Goal: Task Accomplishment & Management: Use online tool/utility

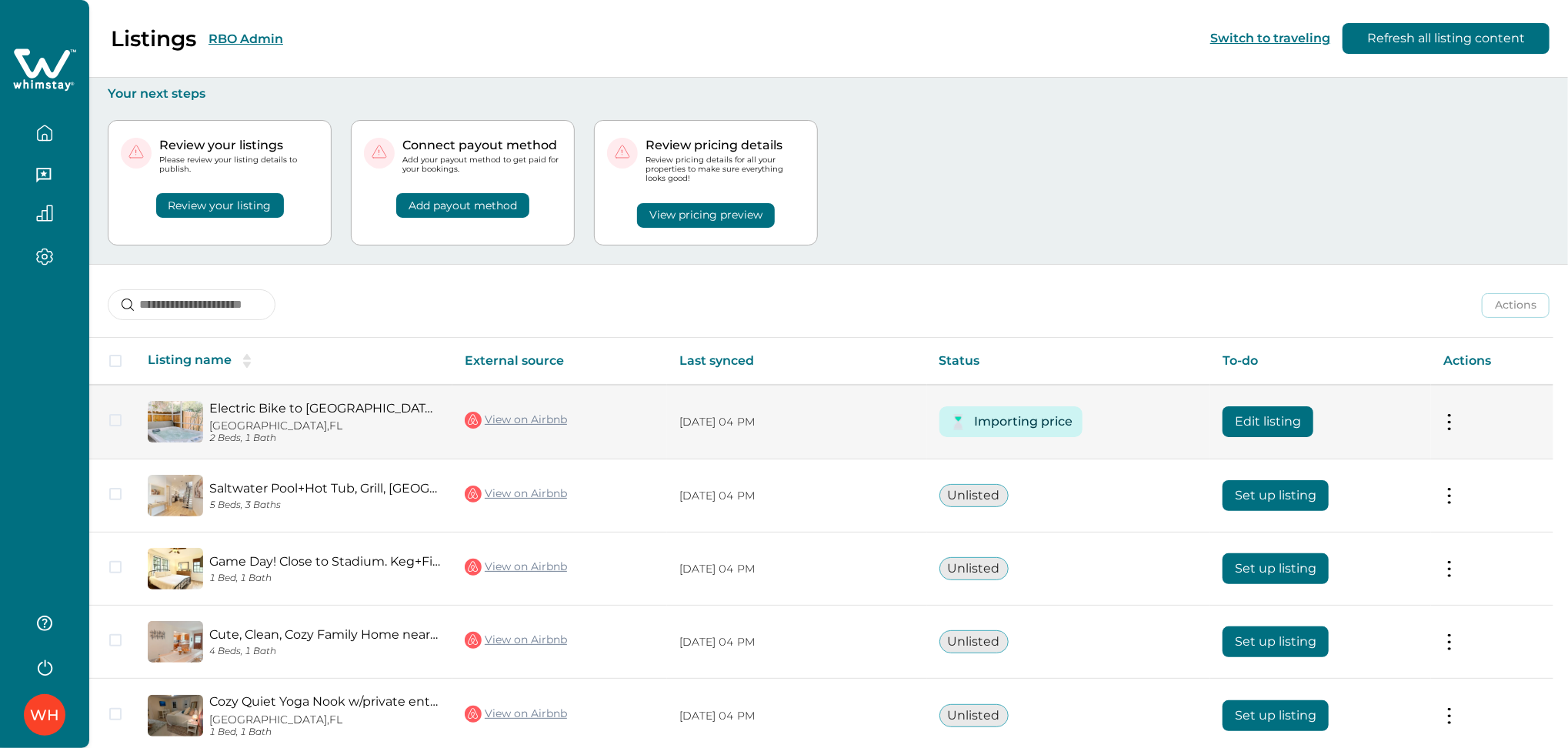
scroll to position [69, 0]
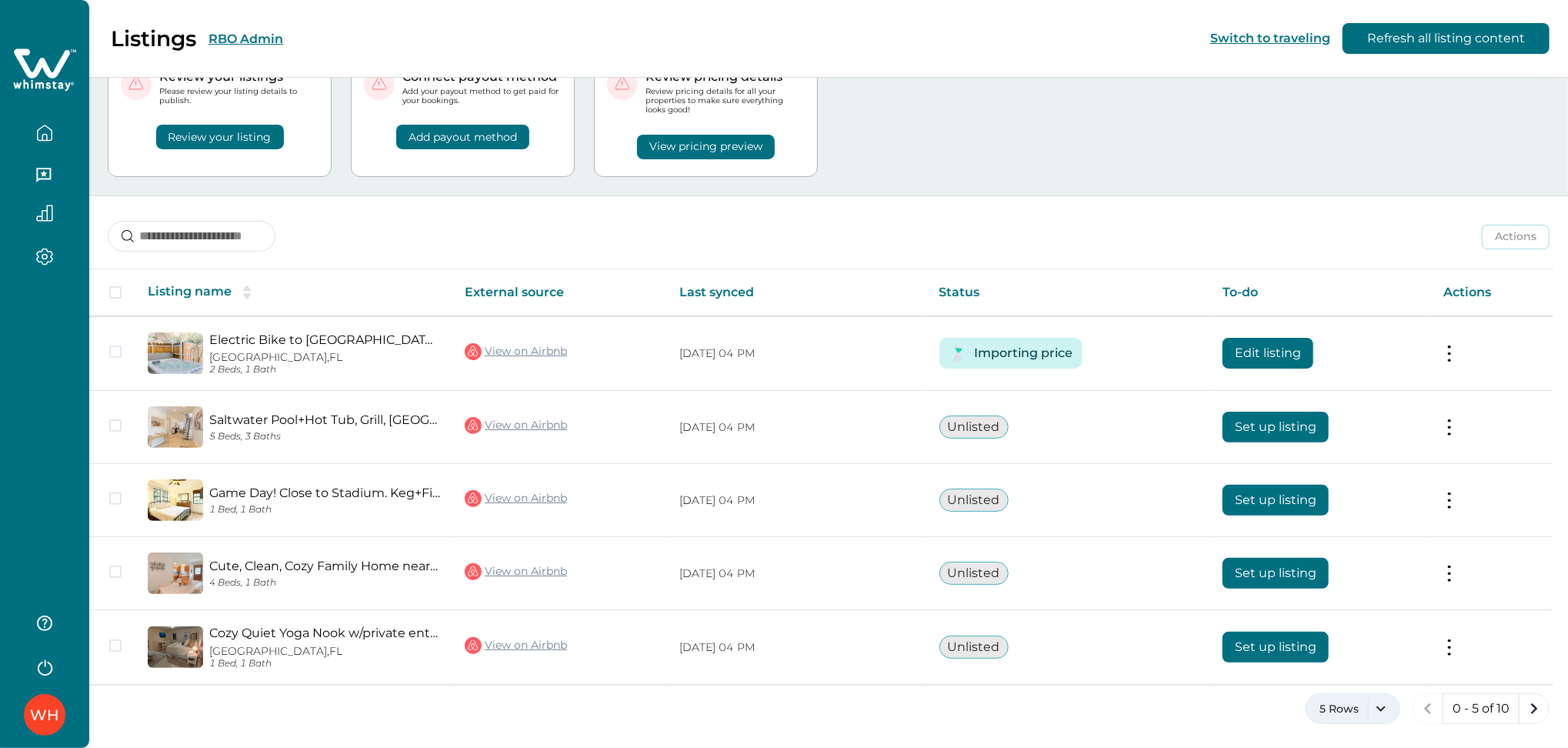
click at [1366, 714] on button "5 Rows" at bounding box center [1353, 709] width 95 height 31
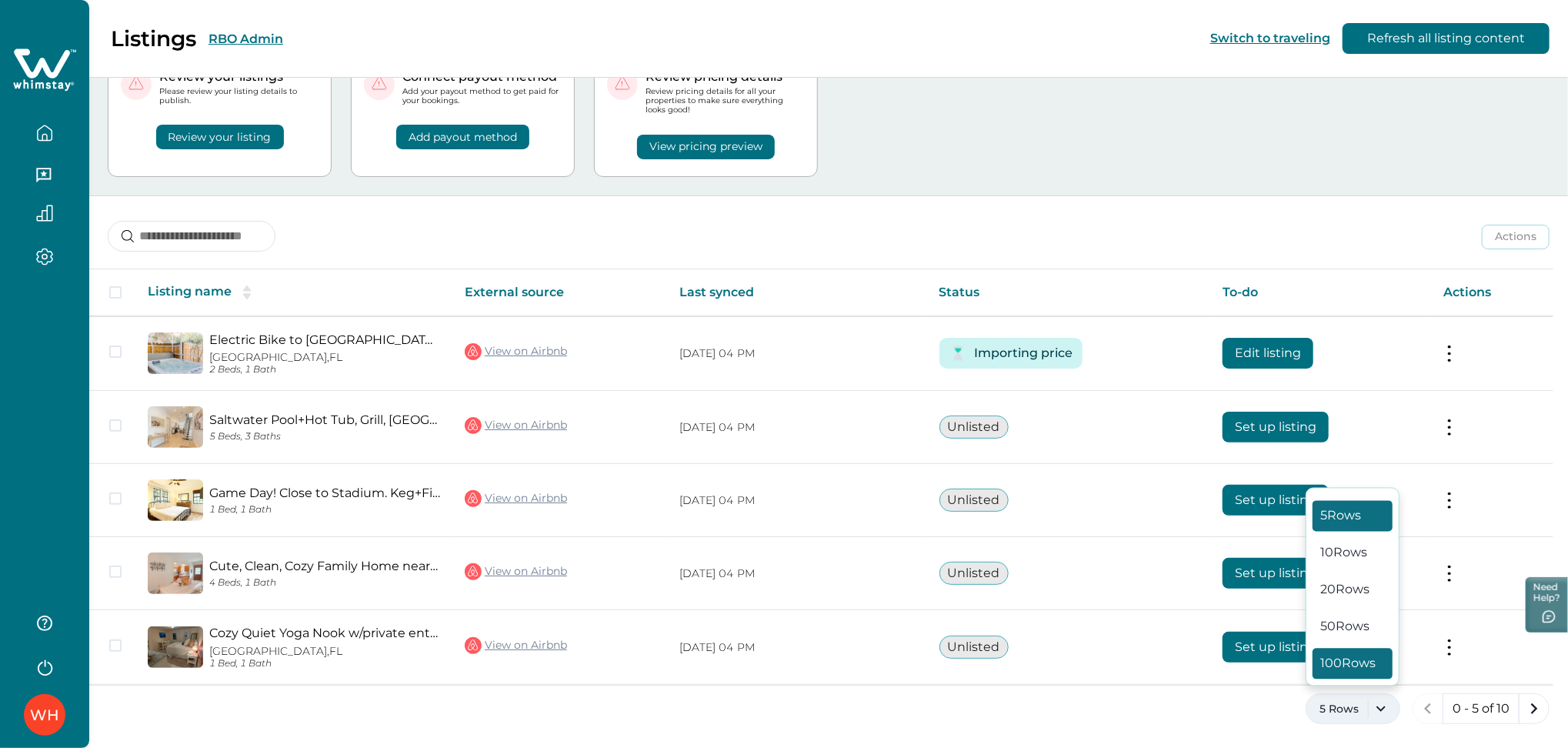
click at [1353, 663] on button "100 Rows" at bounding box center [1353, 663] width 80 height 31
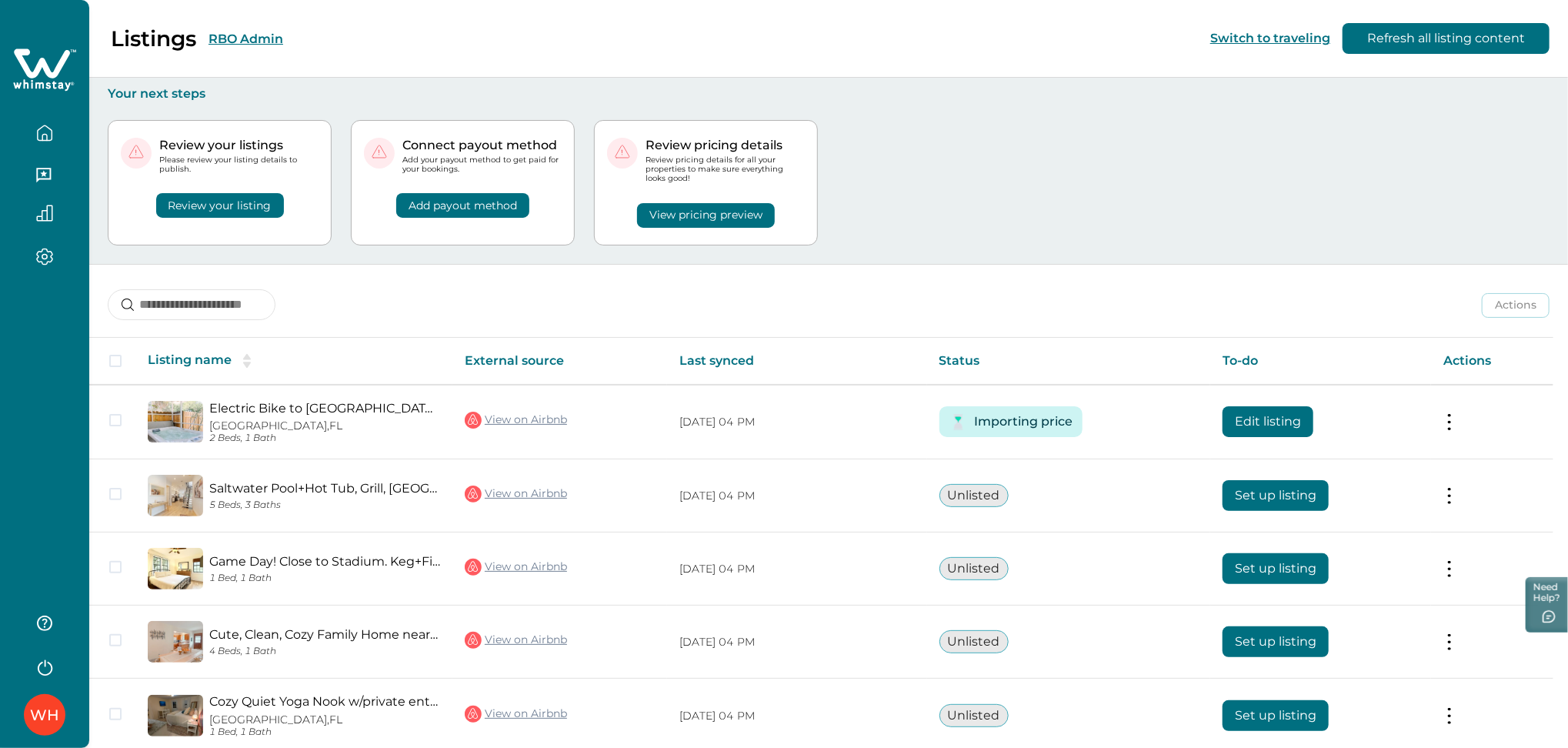
scroll to position [439, 0]
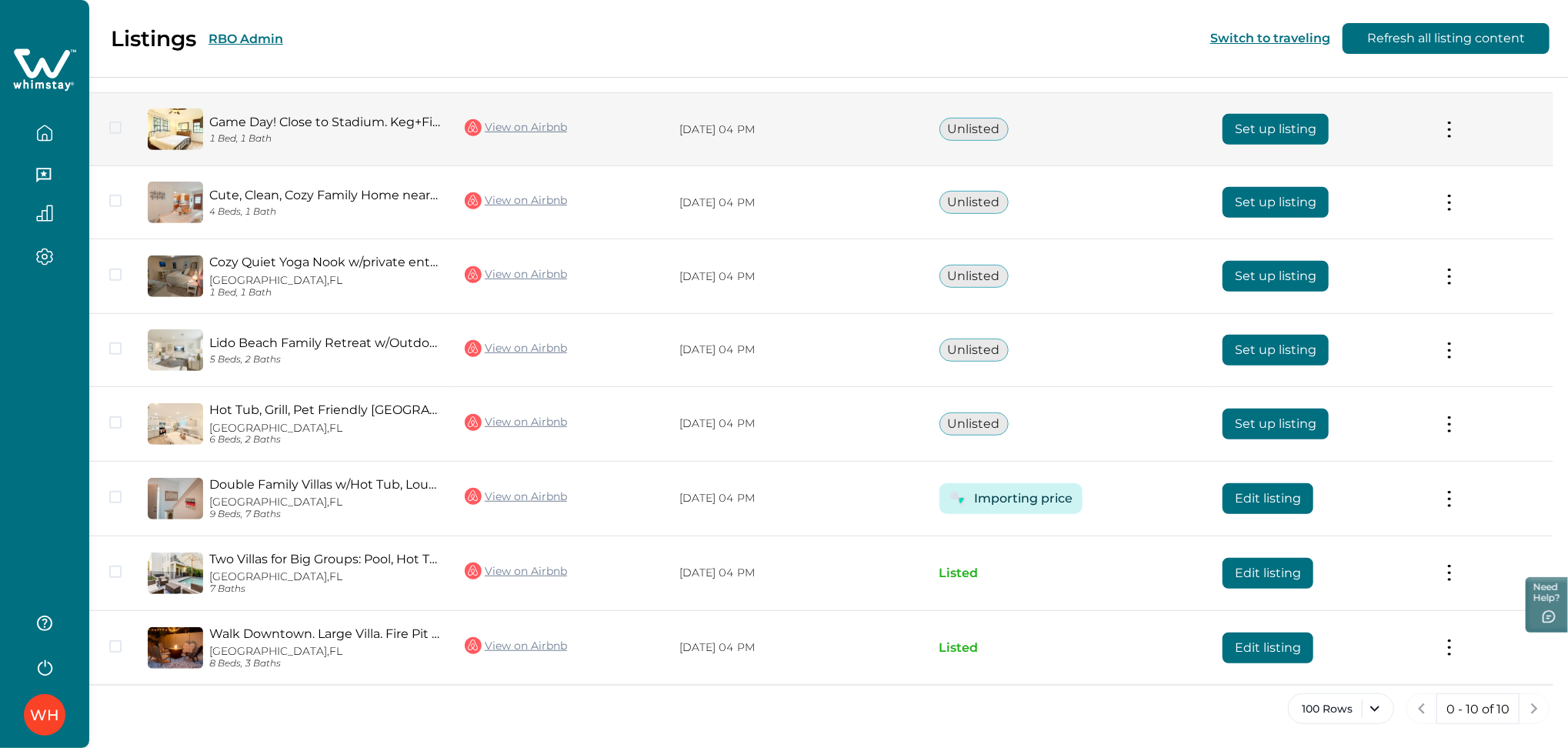
click at [843, 141] on td "[DATE] 04 PM" at bounding box center [797, 129] width 260 height 73
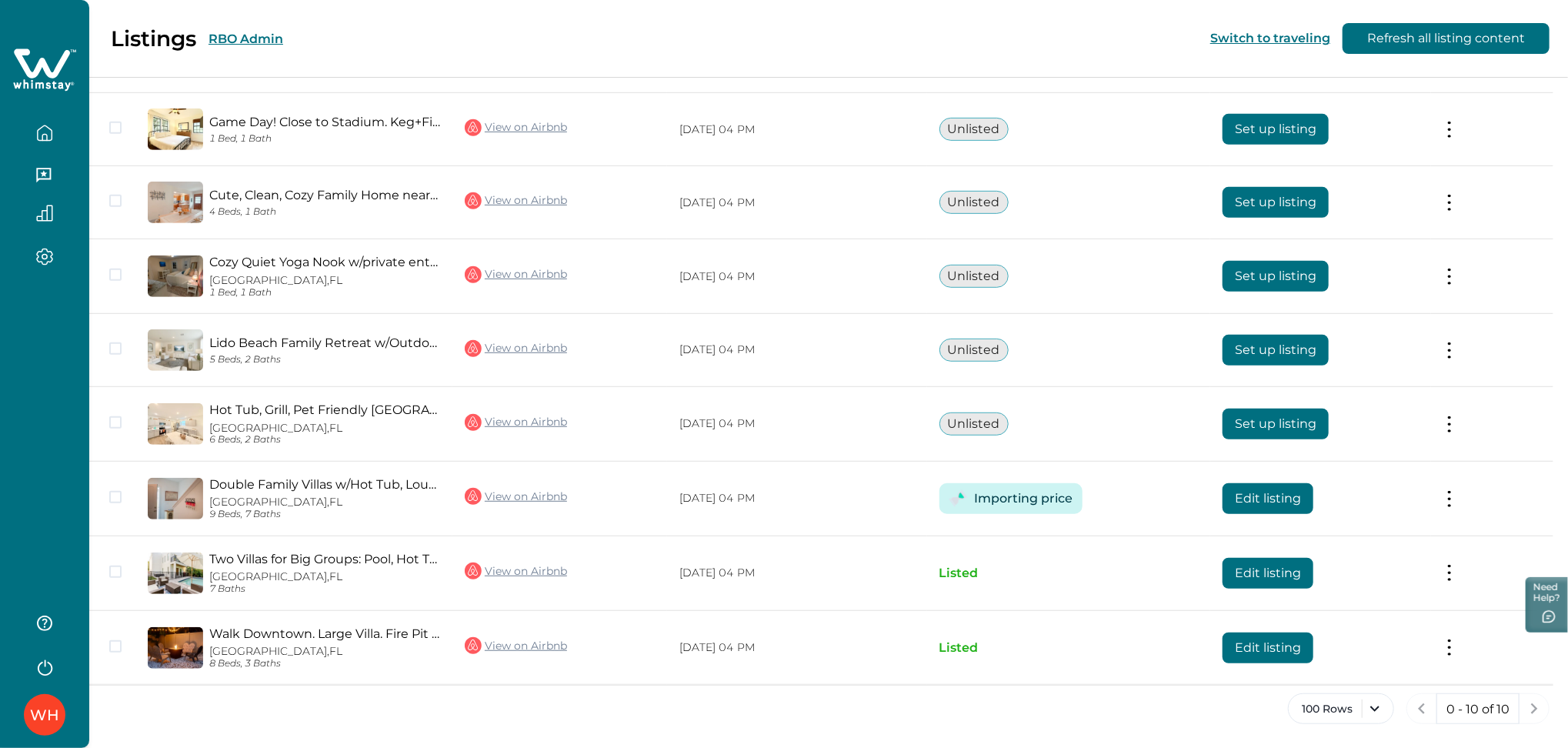
click at [220, 33] on button "RBO Admin" at bounding box center [245, 38] width 74 height 14
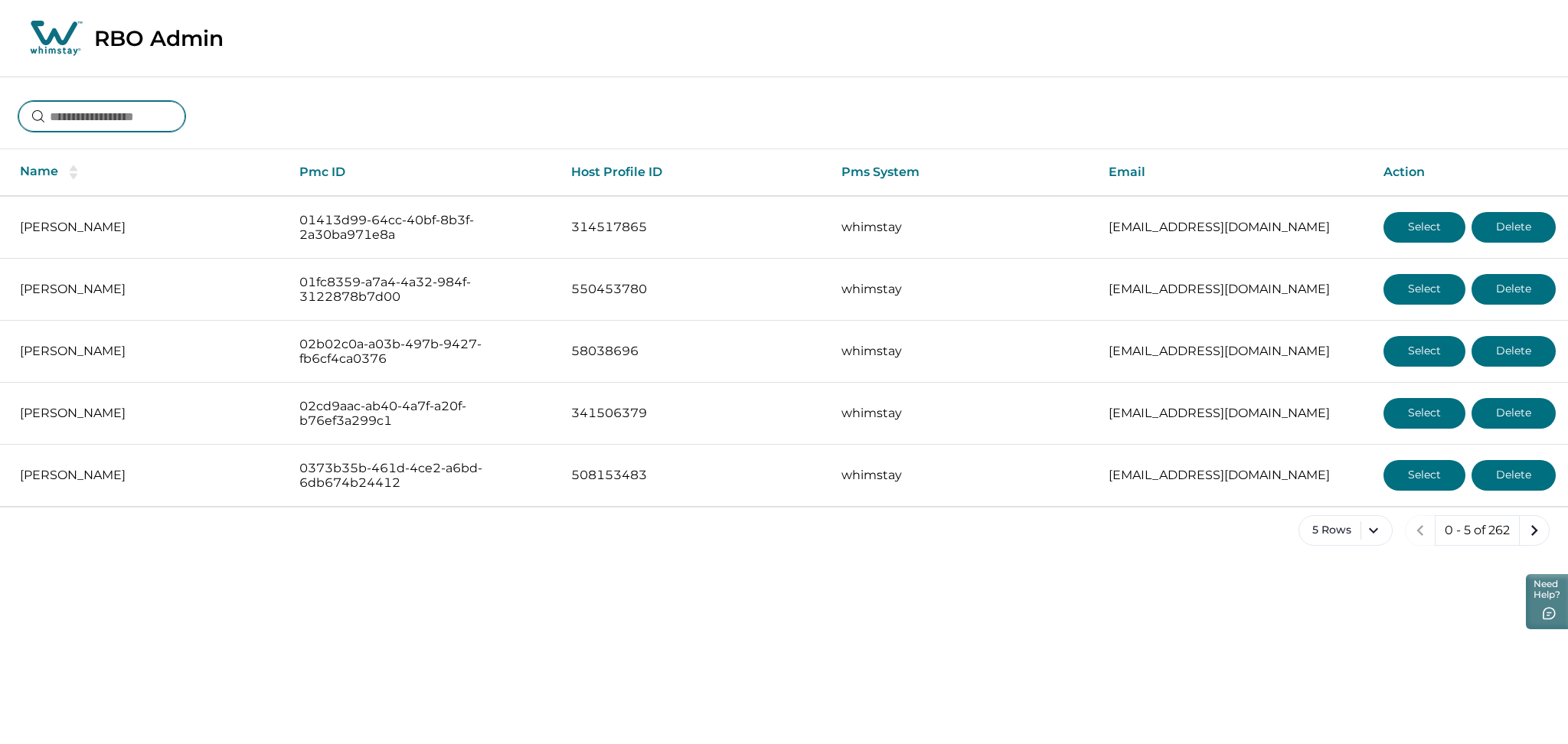
click at [172, 113] on input at bounding box center [102, 116] width 167 height 31
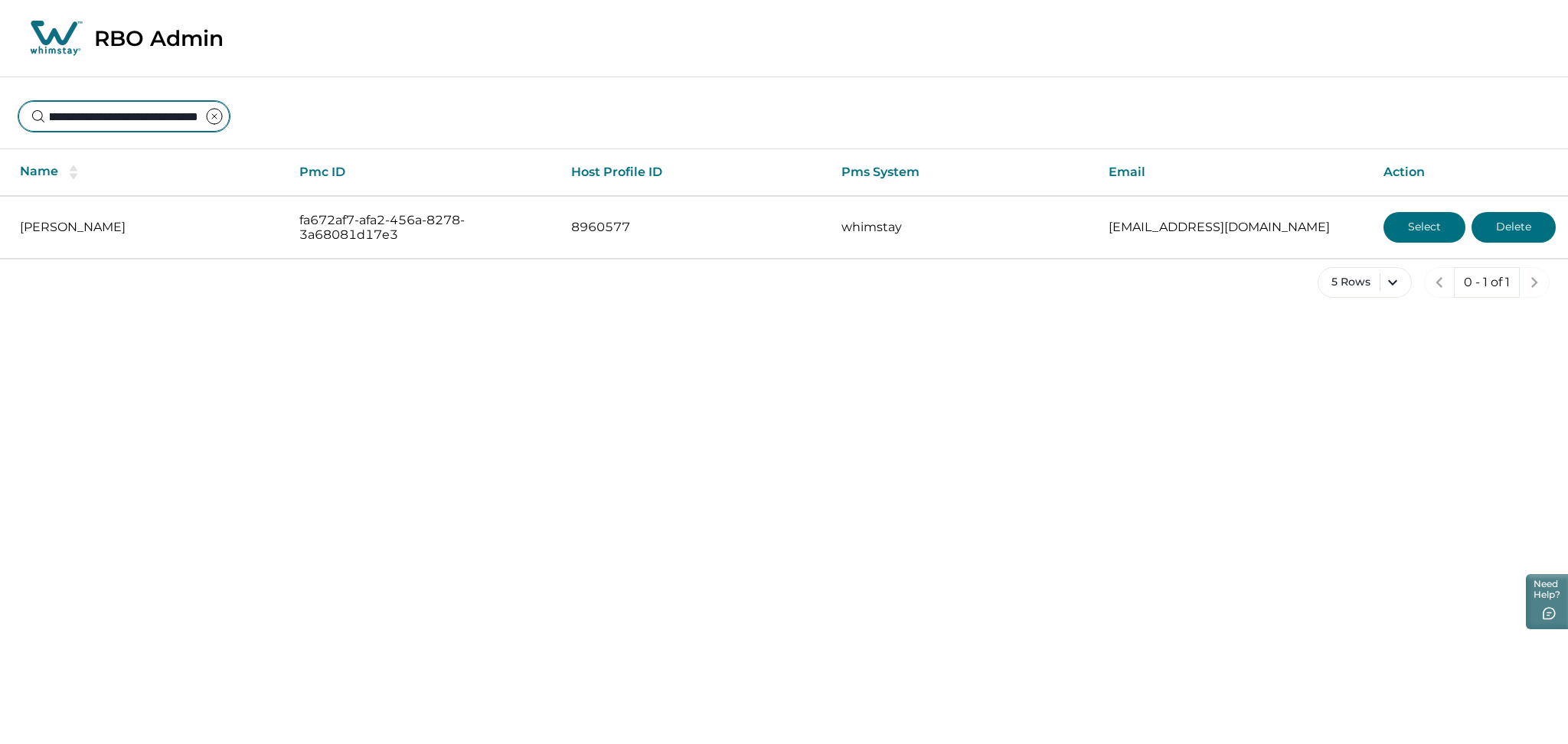
type input "**********"
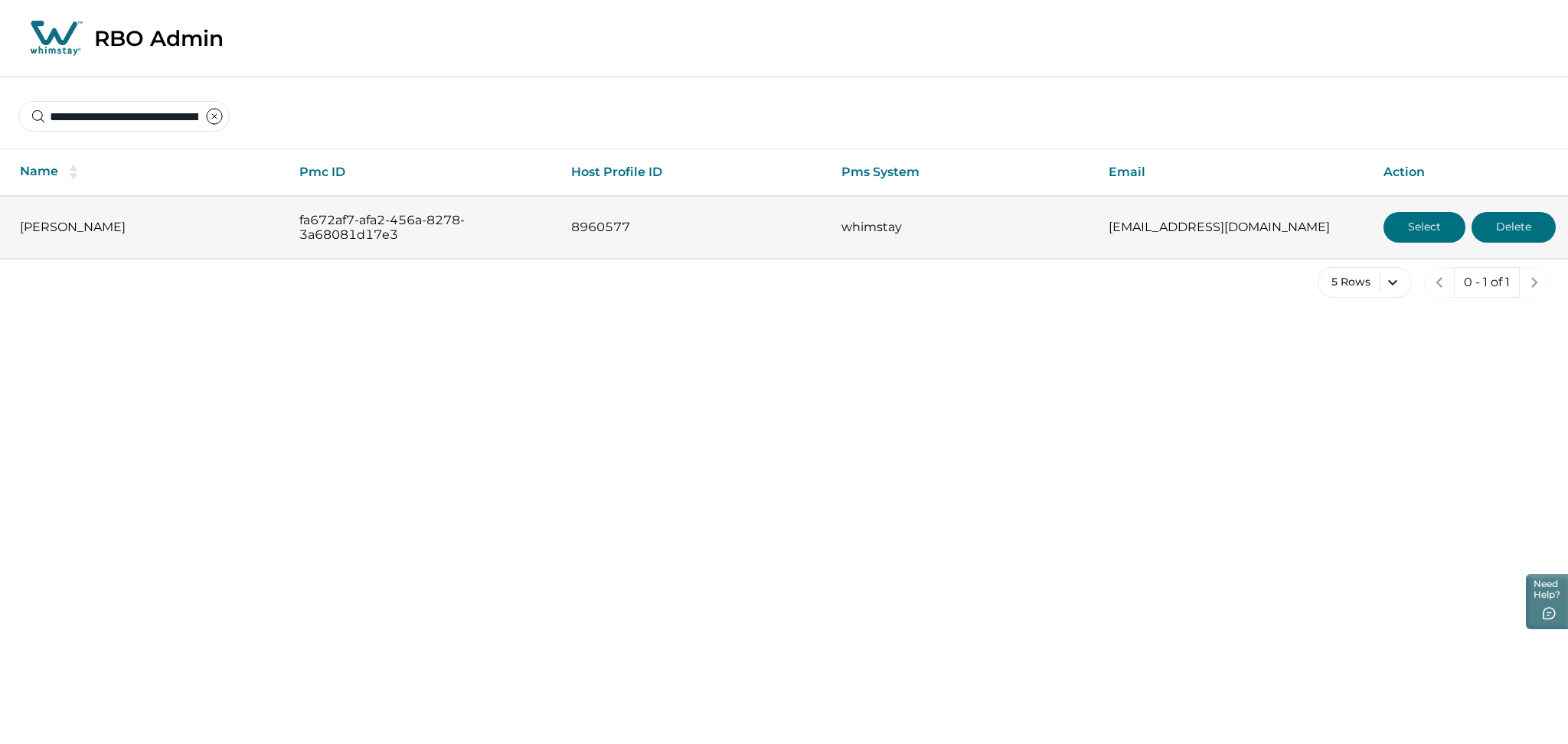
click at [1438, 228] on button "Select" at bounding box center [1425, 227] width 82 height 31
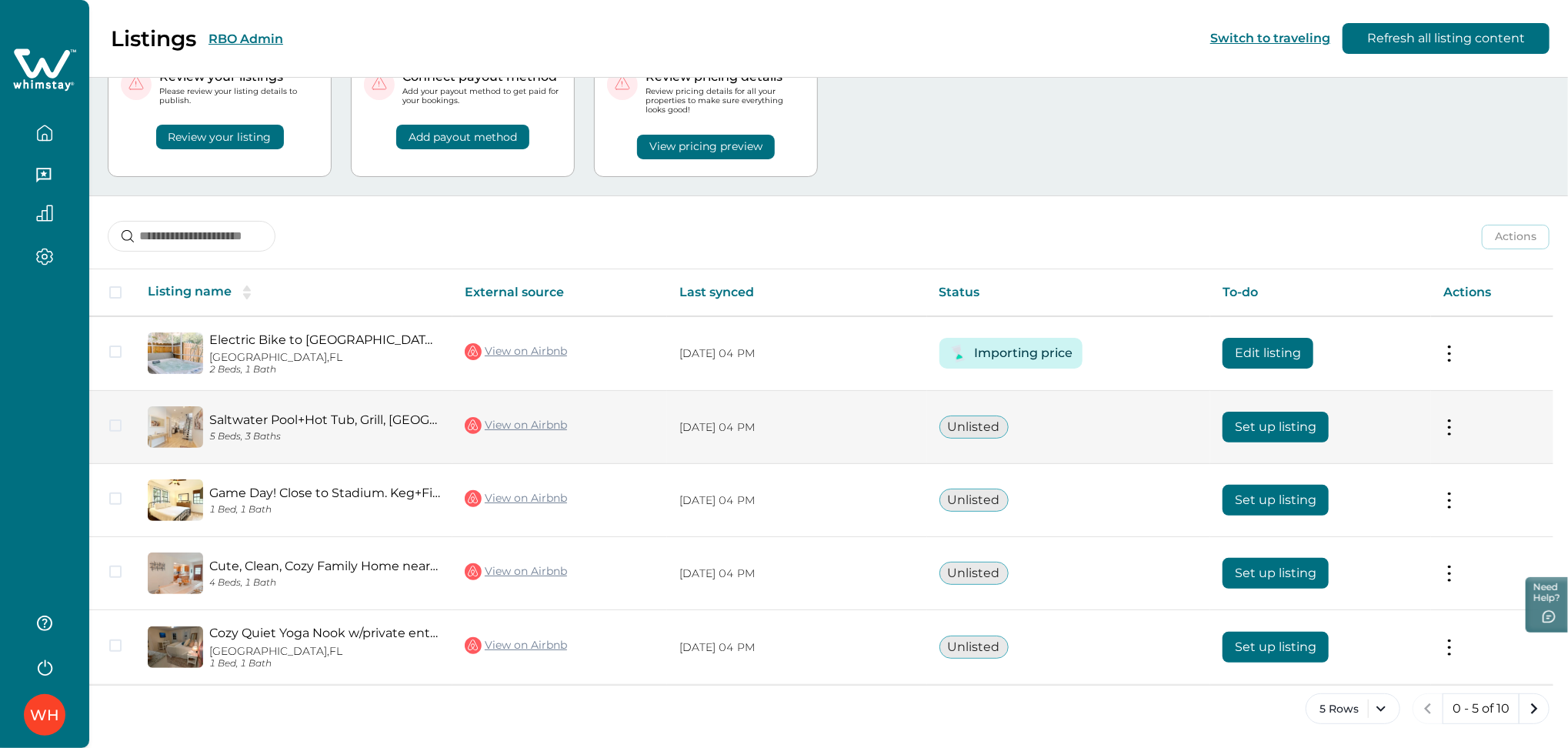
scroll to position [68, 0]
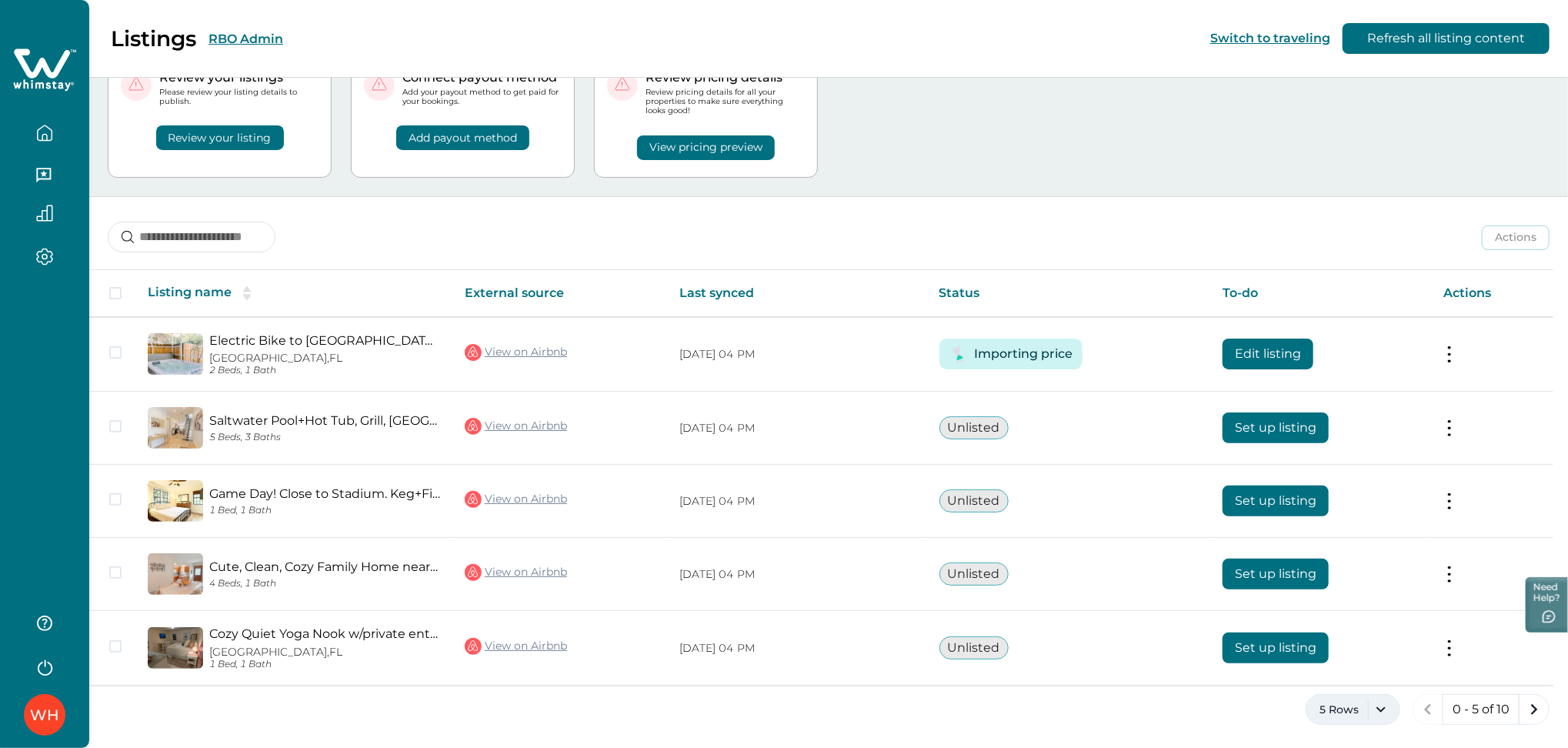
click at [1350, 701] on button "5 Rows" at bounding box center [1353, 709] width 95 height 31
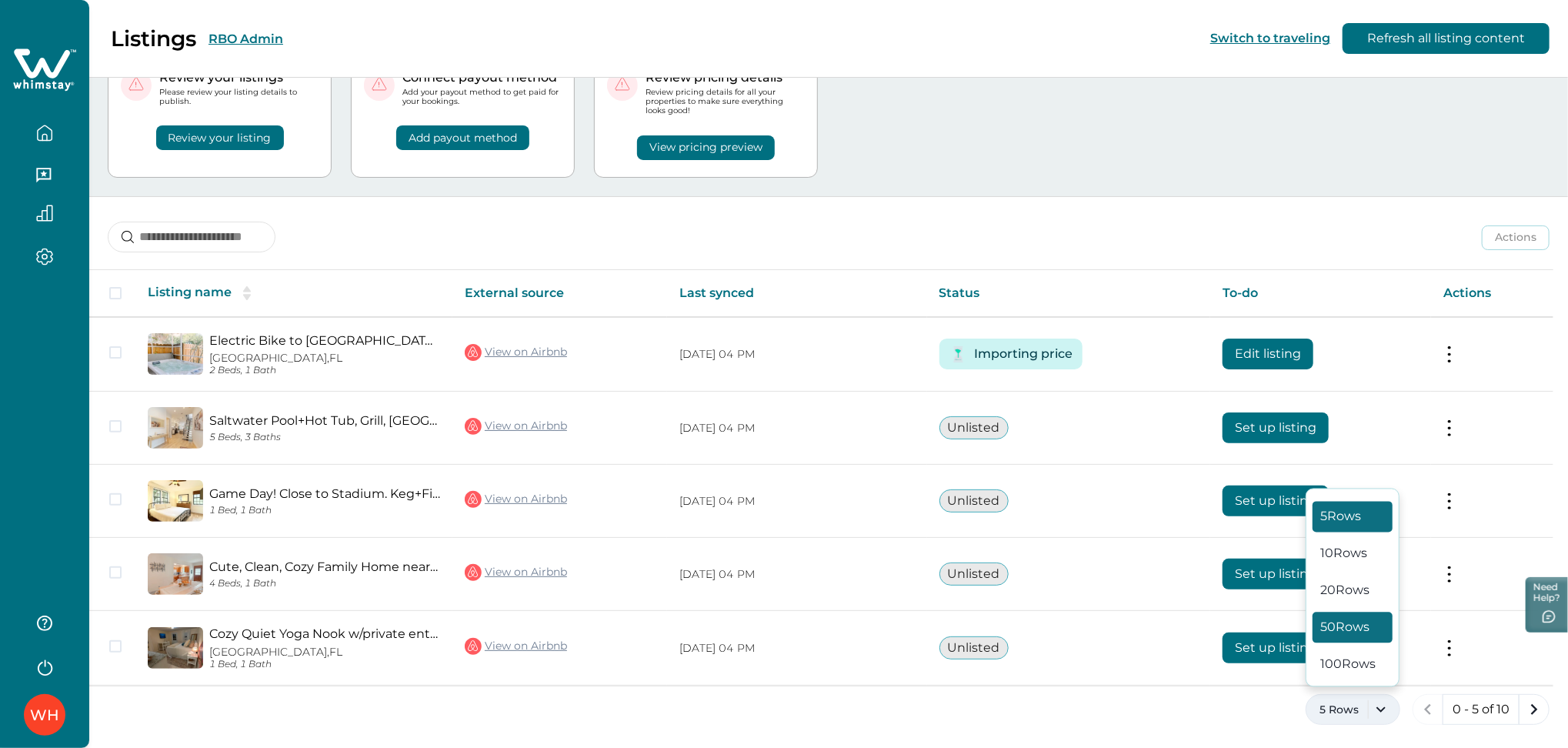
click at [1340, 618] on button "50 Rows" at bounding box center [1353, 628] width 80 height 31
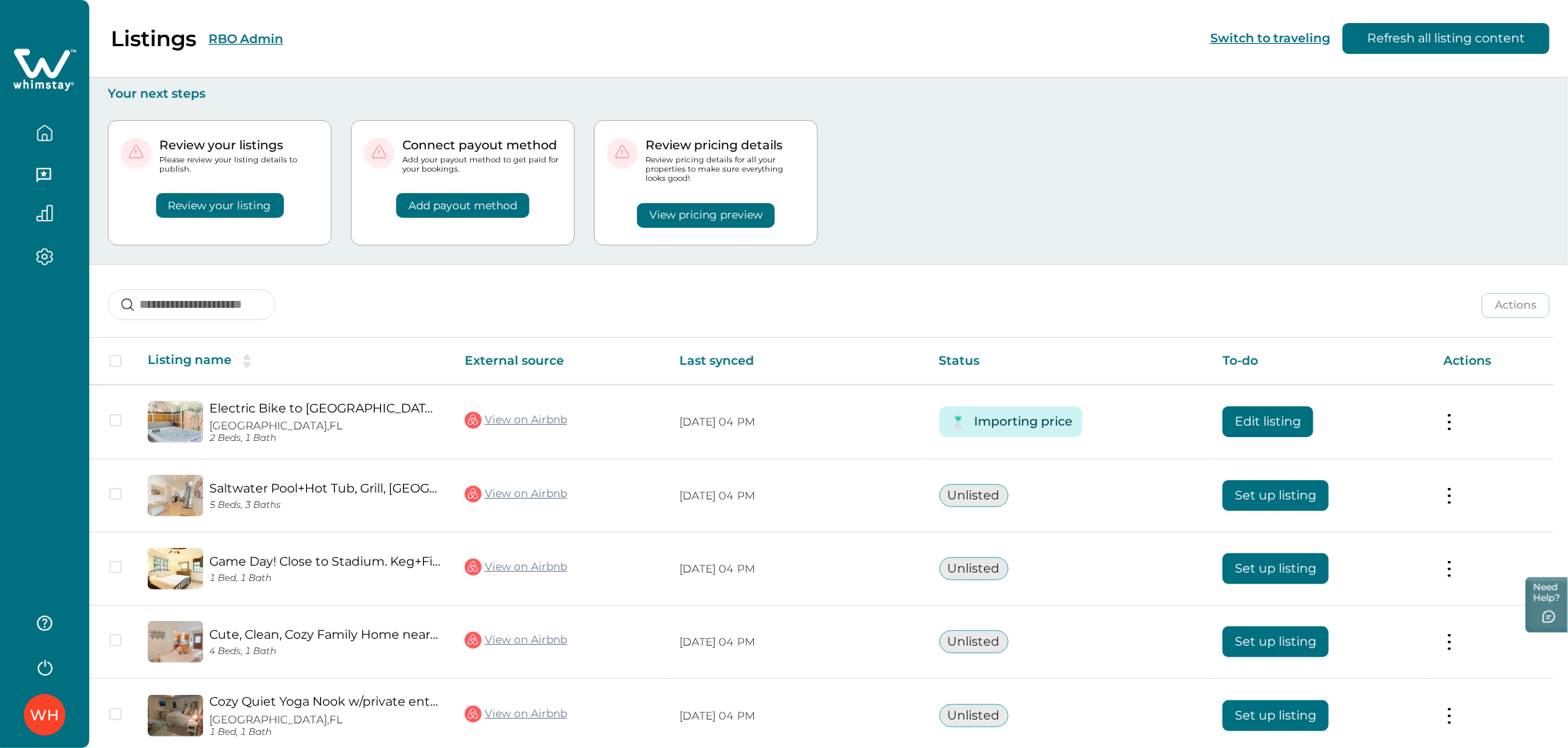
click at [267, 41] on button "RBO Admin" at bounding box center [245, 38] width 74 height 14
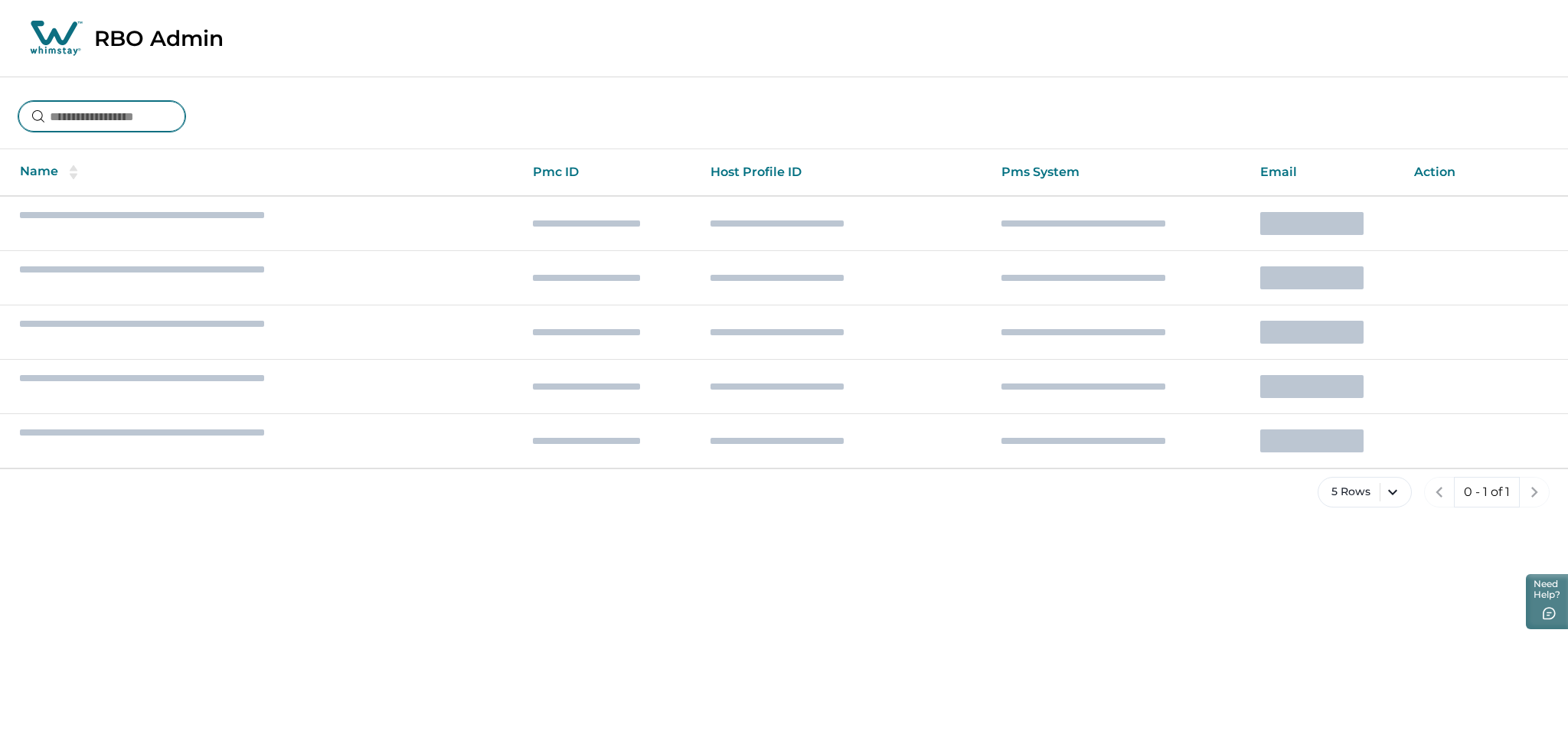
click at [137, 124] on input at bounding box center [102, 116] width 167 height 31
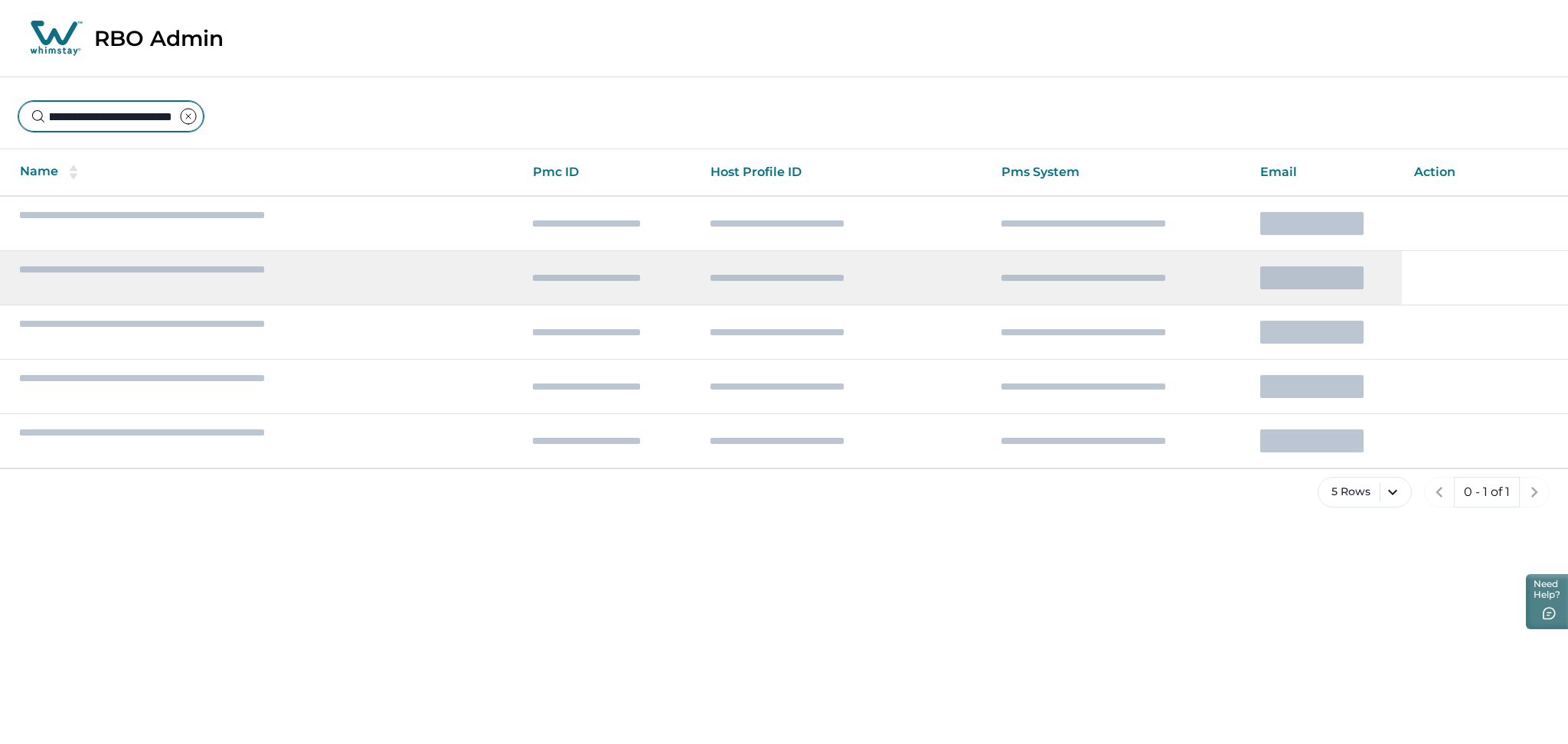
scroll to position [0, 89]
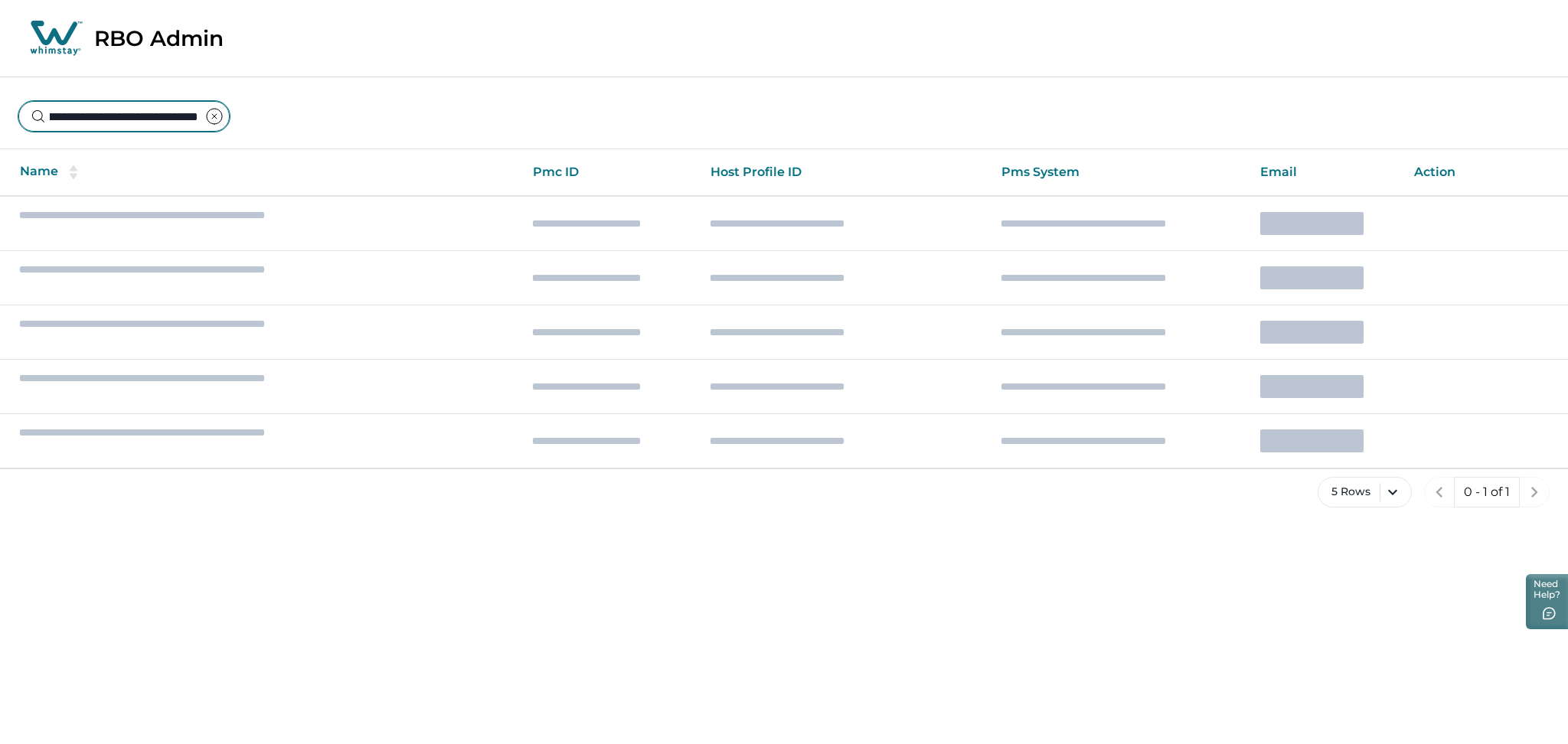
type input "**********"
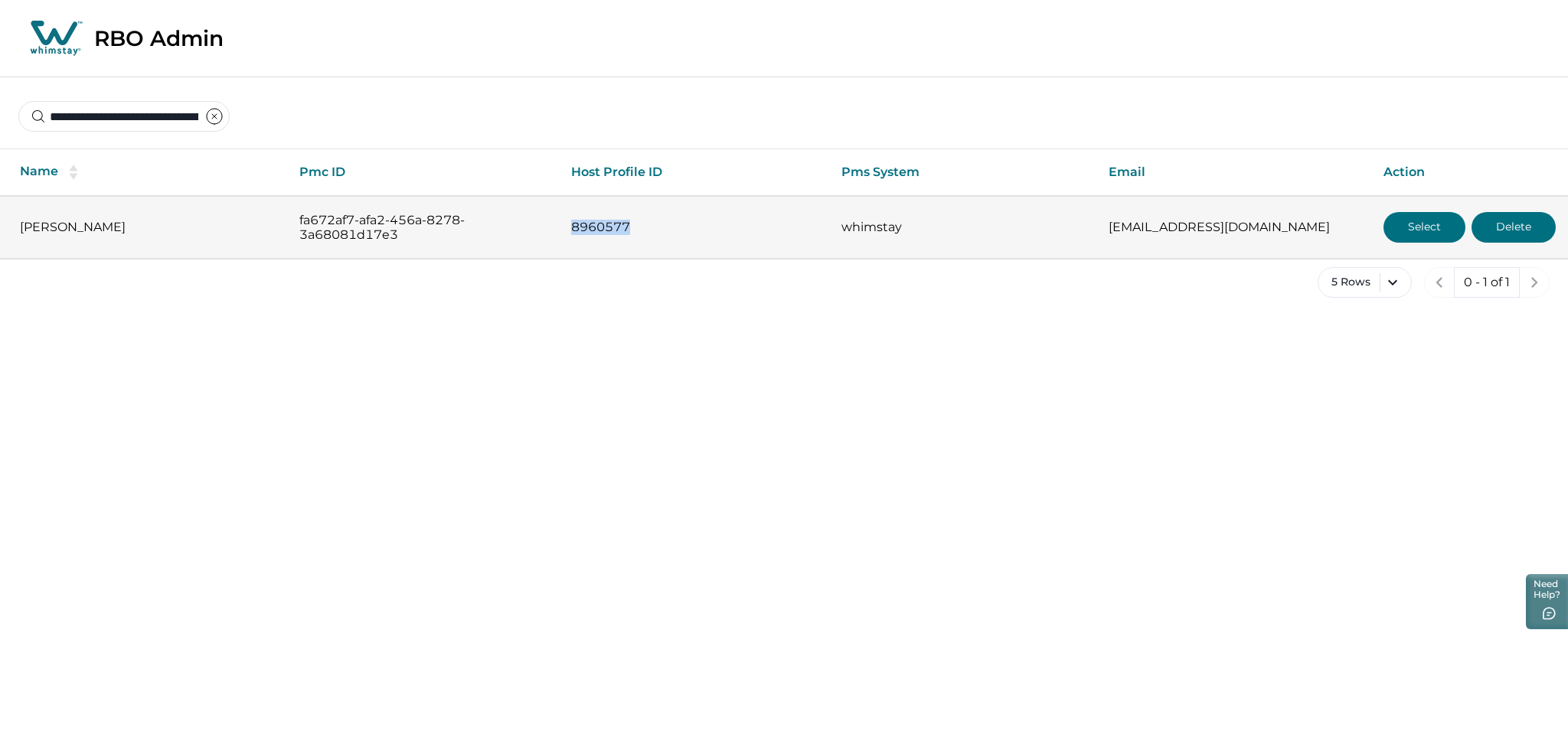
drag, startPoint x: 559, startPoint y: 226, endPoint x: 662, endPoint y: 239, distance: 103.8
click at [662, 239] on td "8960577" at bounding box center [694, 226] width 271 height 62
copy p "8960577"
